Goal: Navigation & Orientation: Find specific page/section

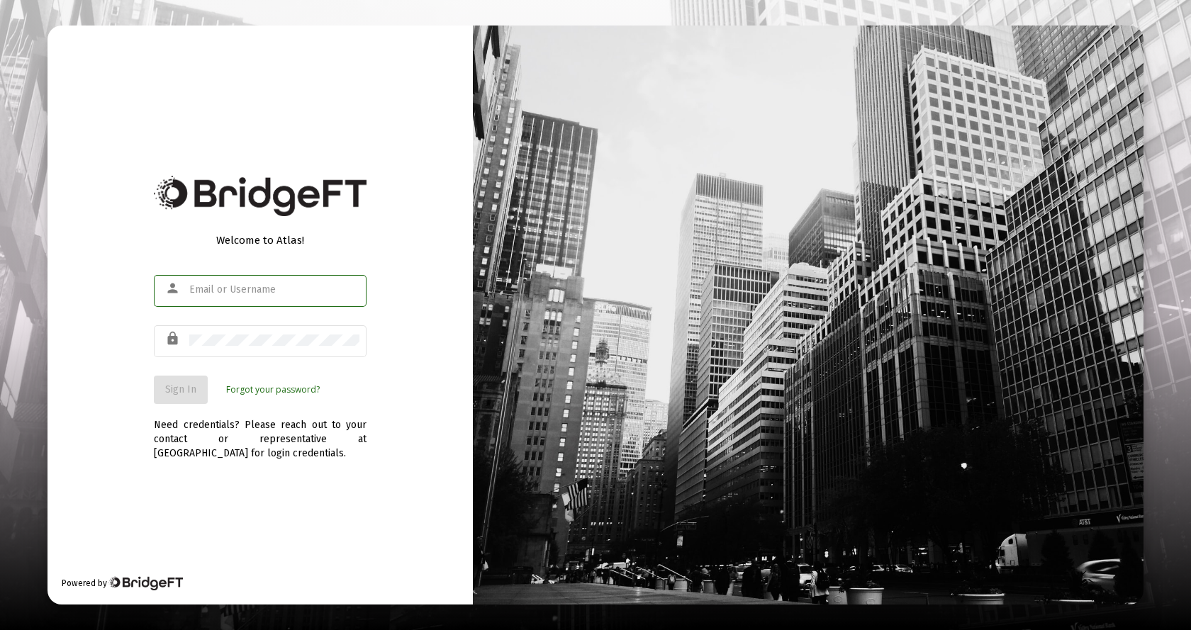
type input "[PERSON_NAME][EMAIL_ADDRESS][DOMAIN_NAME]"
click at [195, 392] on span "Sign In" at bounding box center [180, 389] width 31 height 12
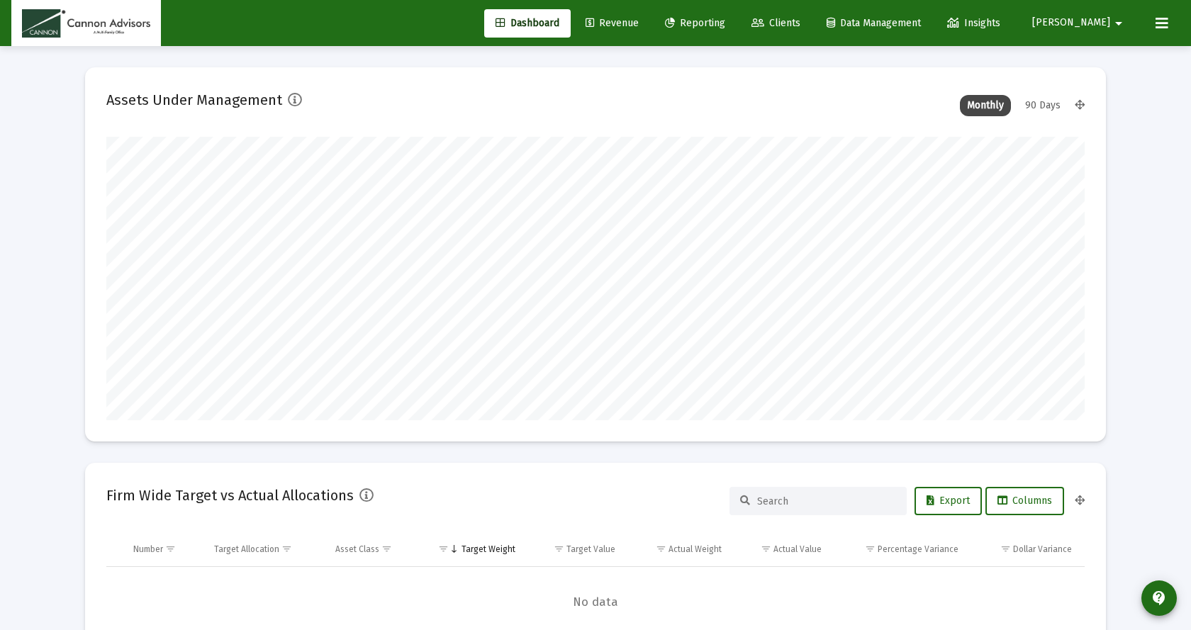
type input "[DATE]"
click at [714, 18] on span "Reporting" at bounding box center [684, 23] width 60 height 12
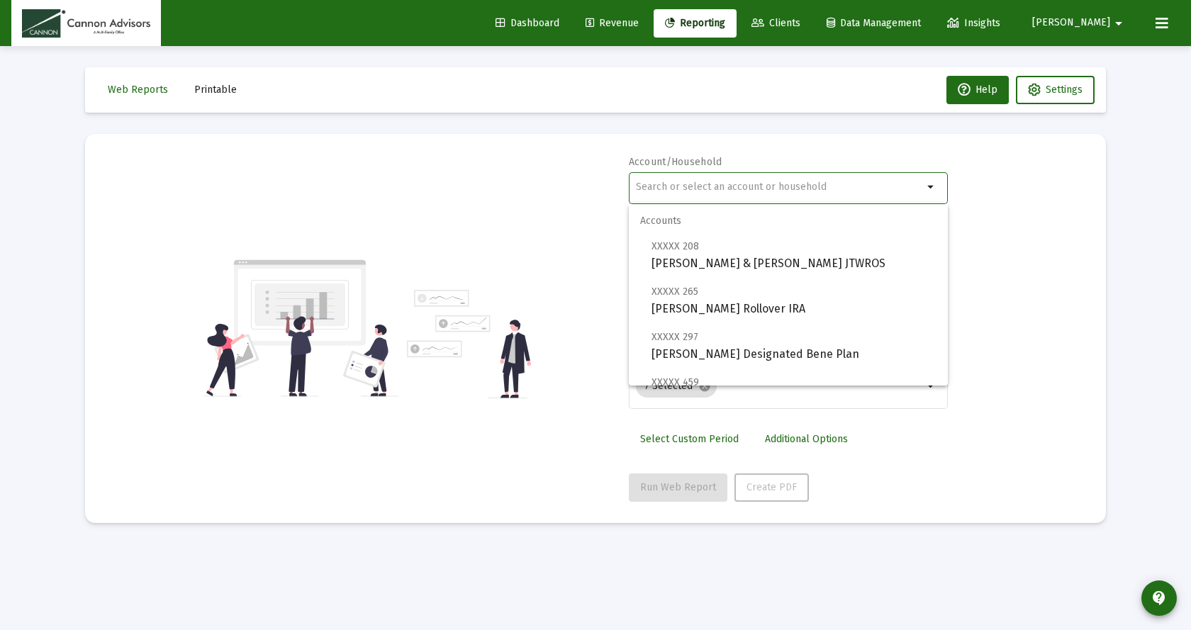
click at [778, 183] on input "text" at bounding box center [779, 186] width 287 height 11
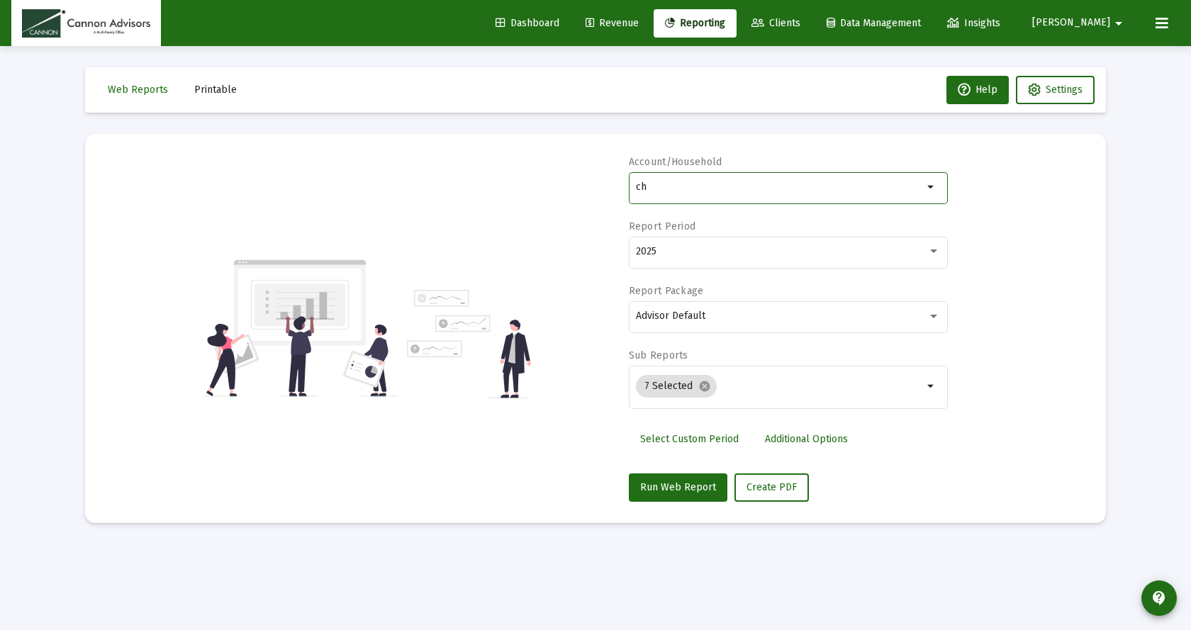
type input "c"
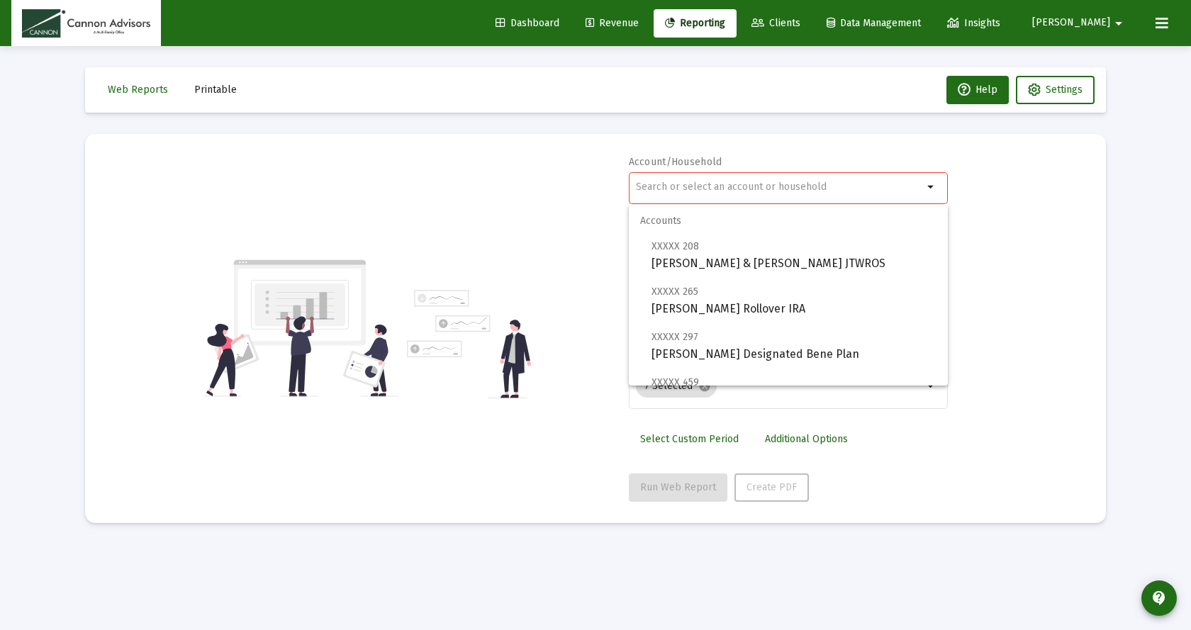
click at [1004, 174] on div "Account/Household arrow_drop_down Report Period 2025 Report Package Advisor Def…" at bounding box center [595, 328] width 978 height 347
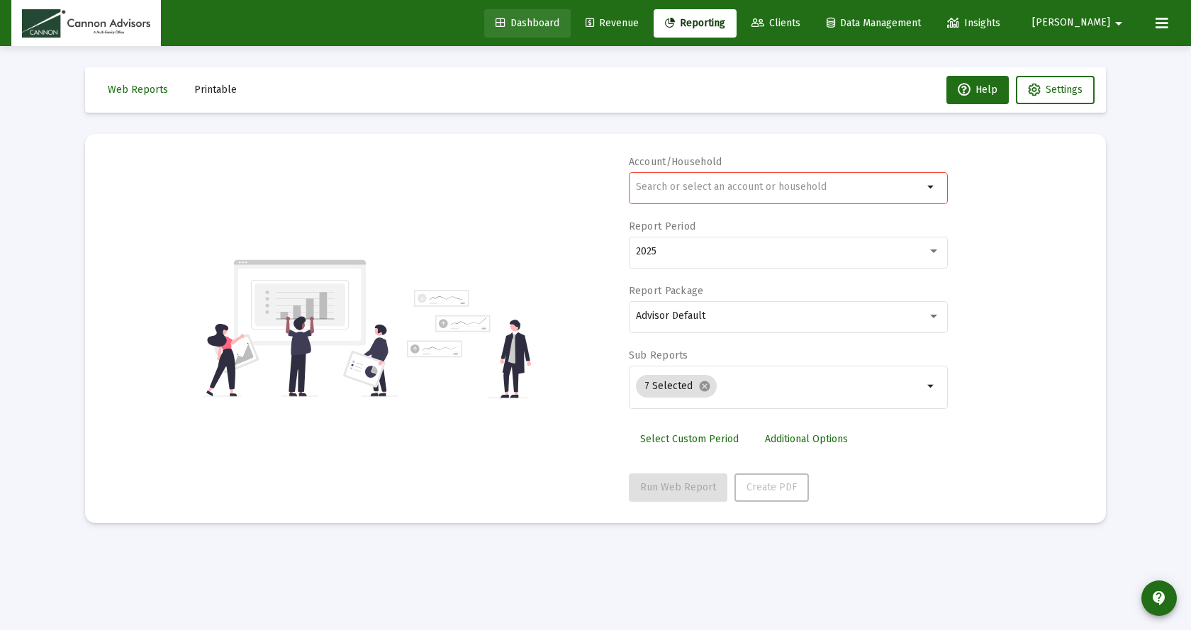
click at [571, 16] on link "Dashboard" at bounding box center [527, 23] width 86 height 28
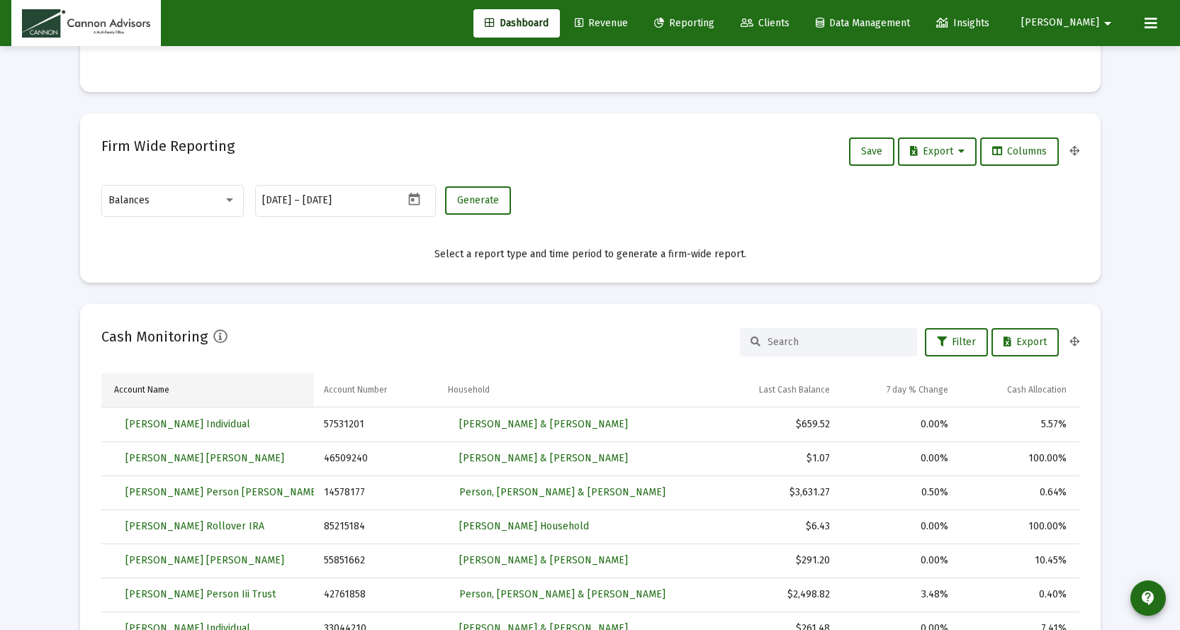
click at [156, 389] on div "Account Name" at bounding box center [141, 389] width 55 height 11
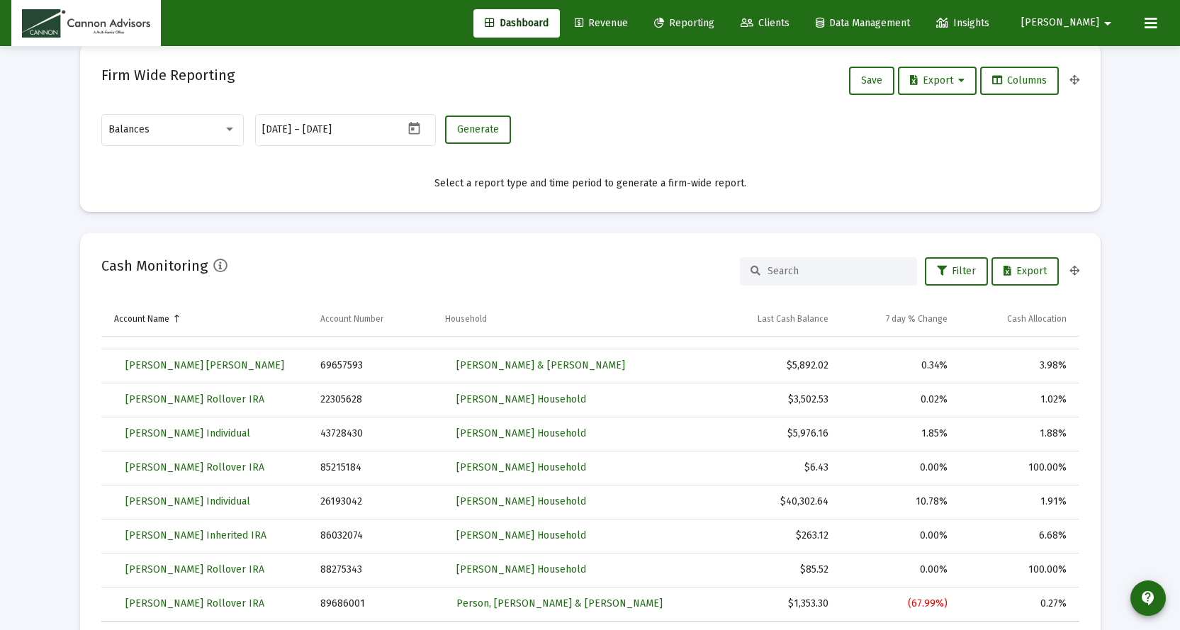
click at [784, 195] on mat-card "Firm Wide Reporting Save Export Columns Balances [DATE] [DATE] – [DATE] Generat…" at bounding box center [590, 127] width 1021 height 169
click at [790, 24] on span "Clients" at bounding box center [765, 23] width 49 height 12
